Goal: Task Accomplishment & Management: Manage account settings

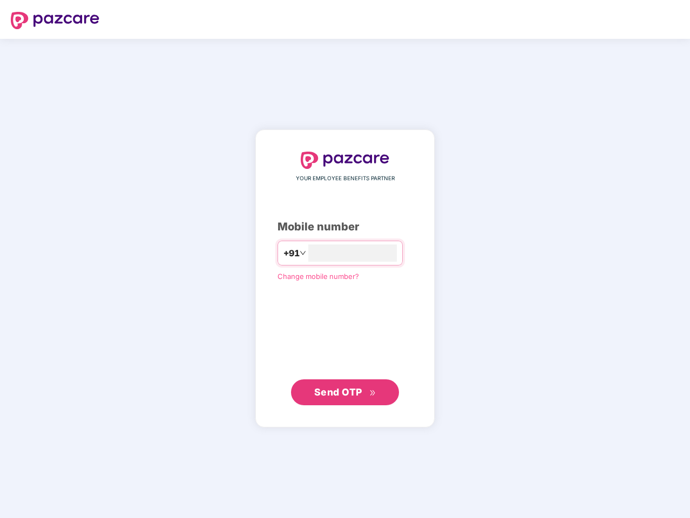
click at [345, 259] on input "number" at bounding box center [352, 253] width 89 height 17
click at [55, 21] on img at bounding box center [55, 20] width 89 height 17
click at [284, 253] on span "+91" at bounding box center [292, 254] width 16 height 14
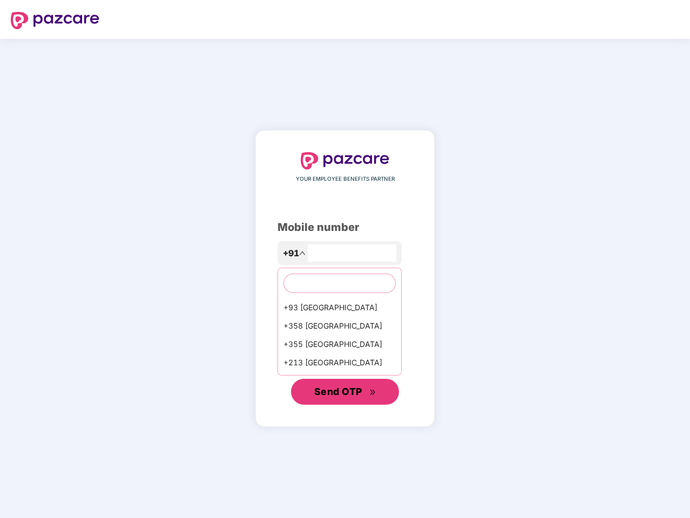
click at [345, 393] on span "Send OTP" at bounding box center [338, 391] width 48 height 11
